Goal: Information Seeking & Learning: Check status

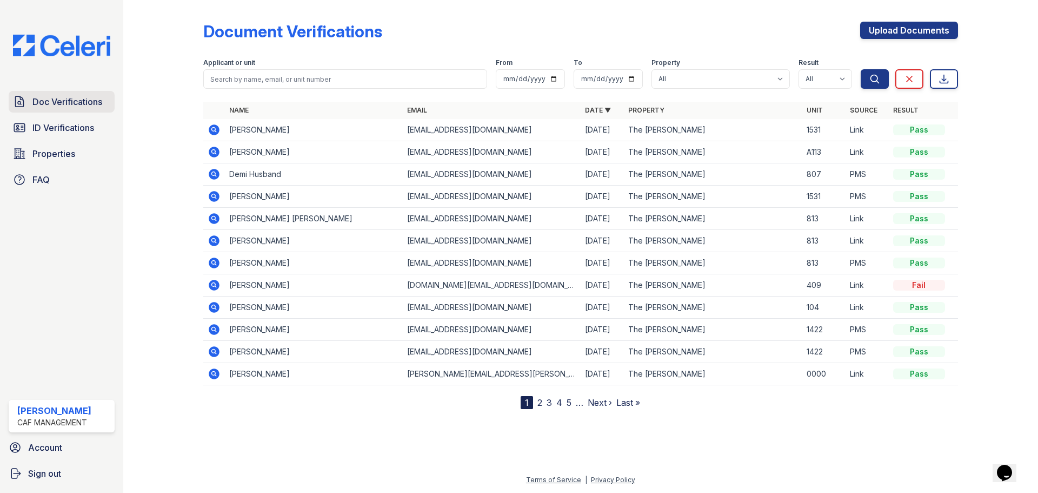
click at [37, 95] on span "Doc Verifications" at bounding box center [67, 101] width 70 height 13
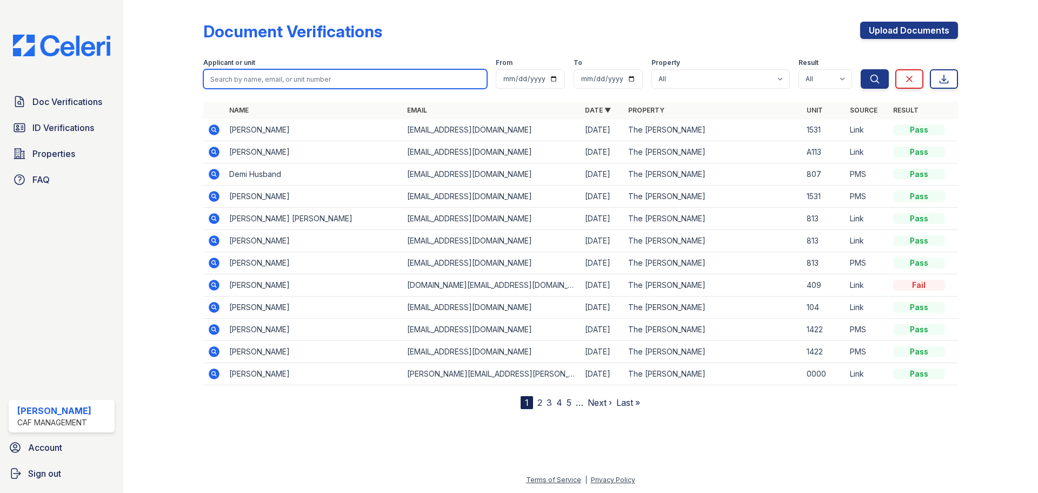
drag, startPoint x: 193, startPoint y: 62, endPoint x: 222, endPoint y: 72, distance: 31.0
click at [222, 72] on input "search" at bounding box center [345, 78] width 284 height 19
type input "tan"
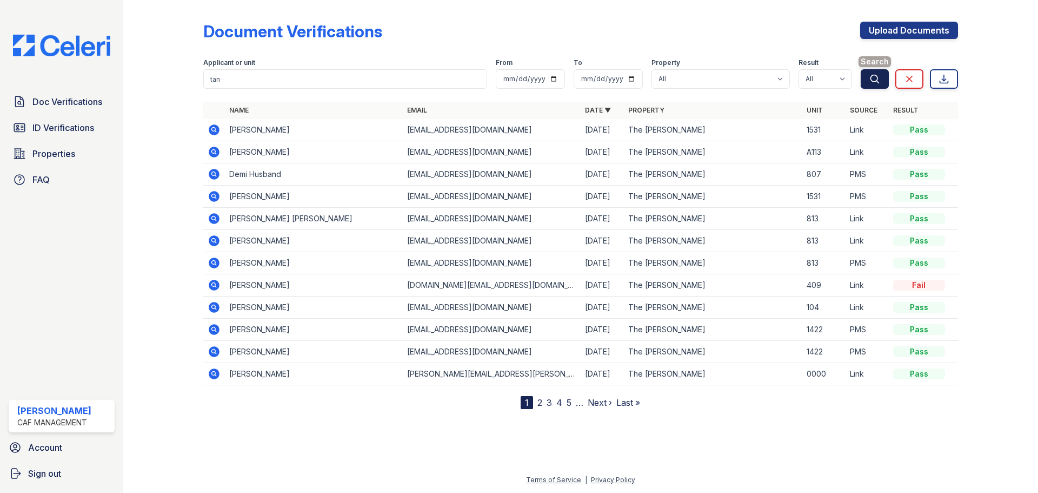
click at [875, 78] on icon "submit" at bounding box center [875, 79] width 11 height 11
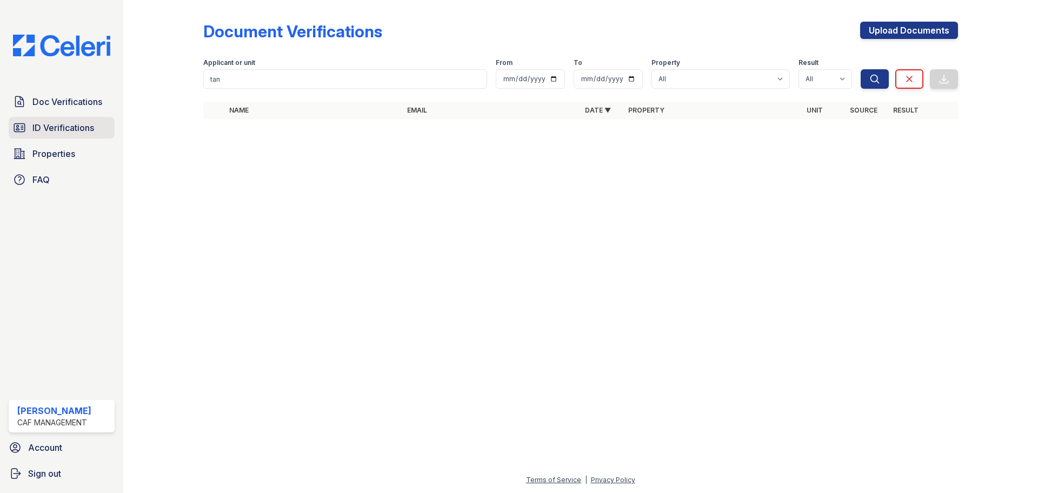
click at [42, 126] on span "ID Verifications" at bounding box center [63, 127] width 62 height 13
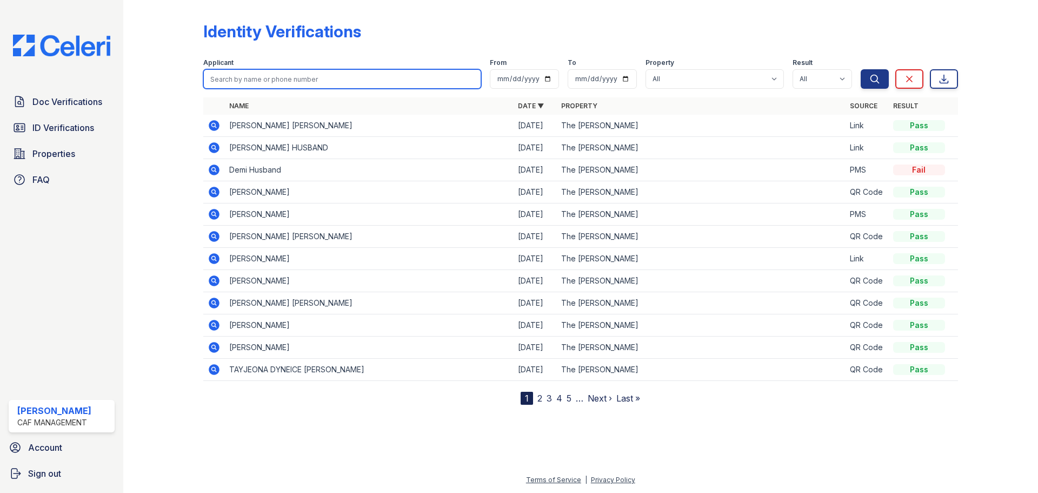
click at [242, 79] on input "search" at bounding box center [342, 78] width 278 height 19
type input "tan"
click at [861, 69] on button "Search" at bounding box center [875, 78] width 28 height 19
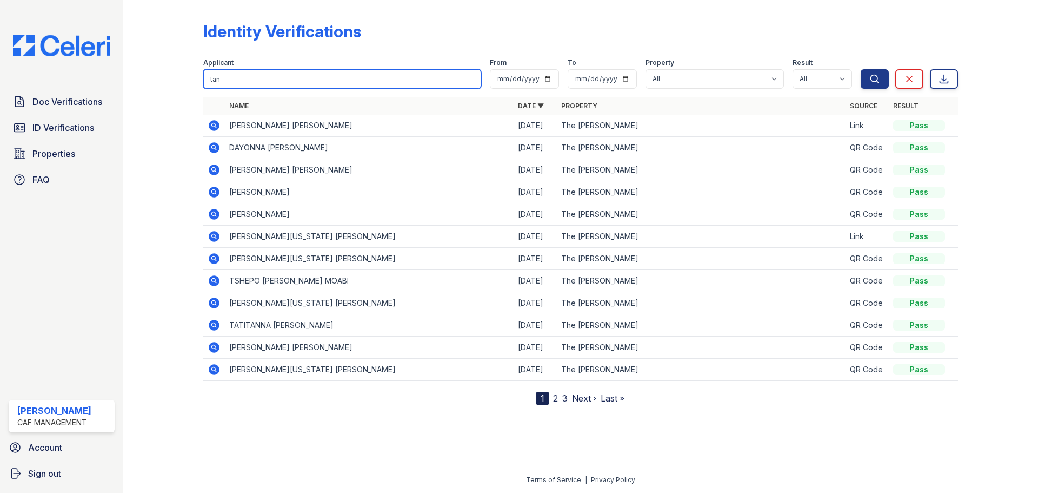
click at [280, 85] on input "tan" at bounding box center [342, 78] width 278 height 19
type input "tan thai nguyen"
click at [861, 69] on button "Search" at bounding box center [875, 78] width 28 height 19
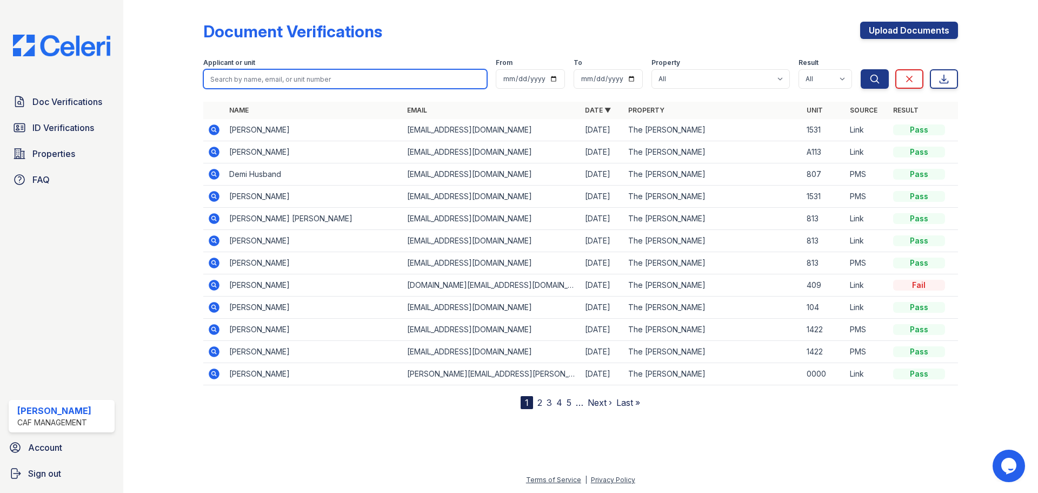
click at [261, 74] on input "search" at bounding box center [345, 78] width 284 height 19
type input "thai tan"
click at [861, 69] on button "Search" at bounding box center [875, 78] width 28 height 19
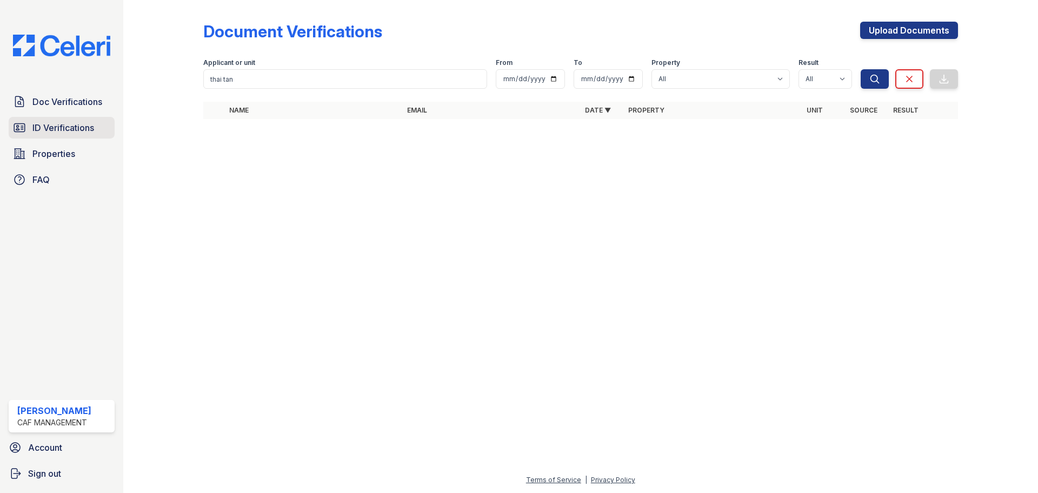
click at [55, 131] on span "ID Verifications" at bounding box center [63, 127] width 62 height 13
drag, startPoint x: 55, startPoint y: 131, endPoint x: 83, endPoint y: 122, distance: 29.6
click at [55, 131] on span "ID Verifications" at bounding box center [63, 127] width 62 height 13
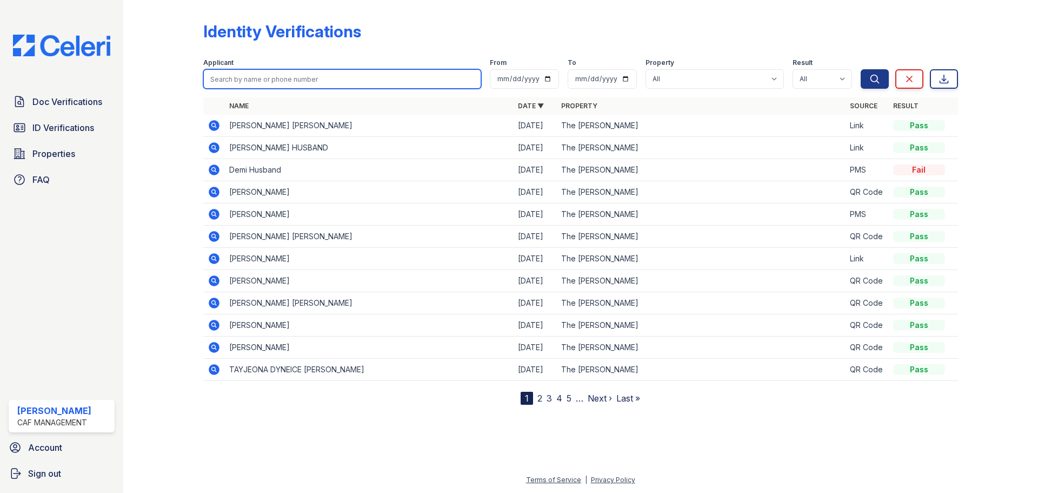
click at [267, 81] on input "search" at bounding box center [342, 78] width 278 height 19
type input "thai tan"
click at [861, 69] on button "Search" at bounding box center [875, 78] width 28 height 19
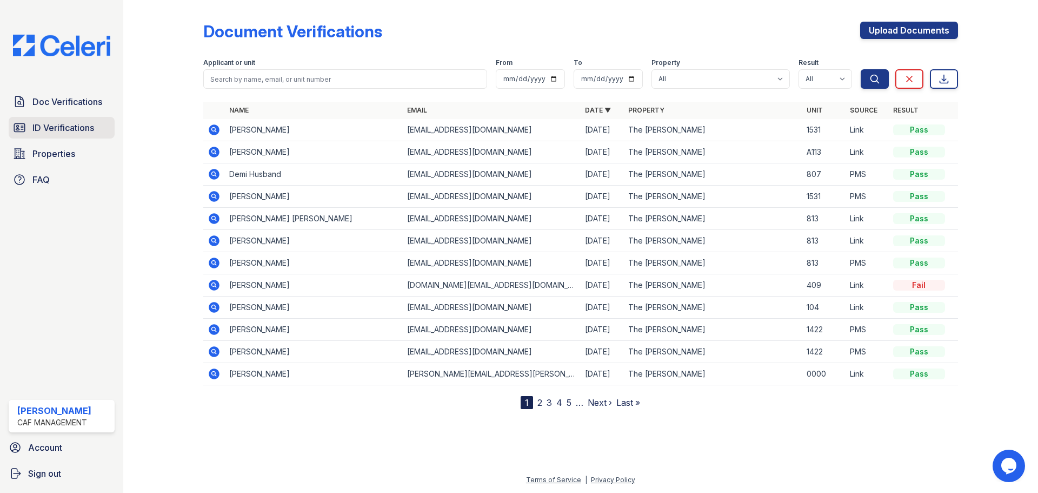
drag, startPoint x: 76, startPoint y: 134, endPoint x: 92, endPoint y: 125, distance: 18.4
click at [76, 134] on span "ID Verifications" at bounding box center [63, 127] width 62 height 13
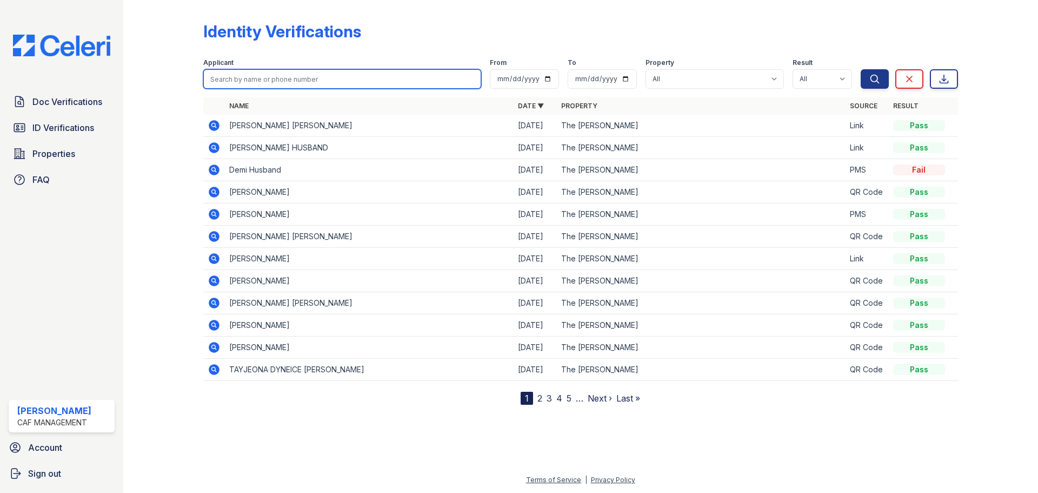
click at [269, 74] on input "search" at bounding box center [342, 78] width 278 height 19
click at [214, 257] on icon at bounding box center [213, 257] width 3 height 3
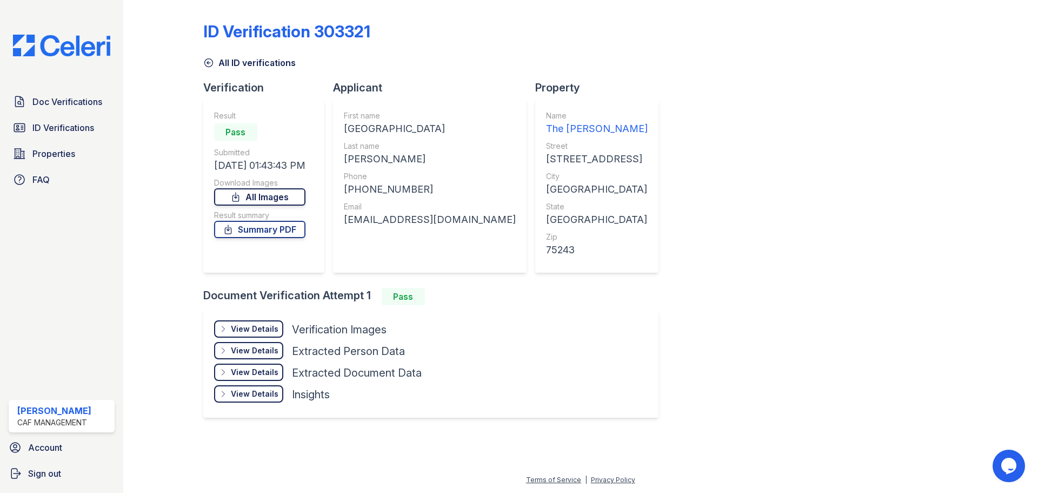
click at [290, 197] on link "All Images" at bounding box center [259, 196] width 91 height 17
click at [283, 231] on link "Summary PDF" at bounding box center [259, 229] width 91 height 17
